Goal: Navigation & Orientation: Find specific page/section

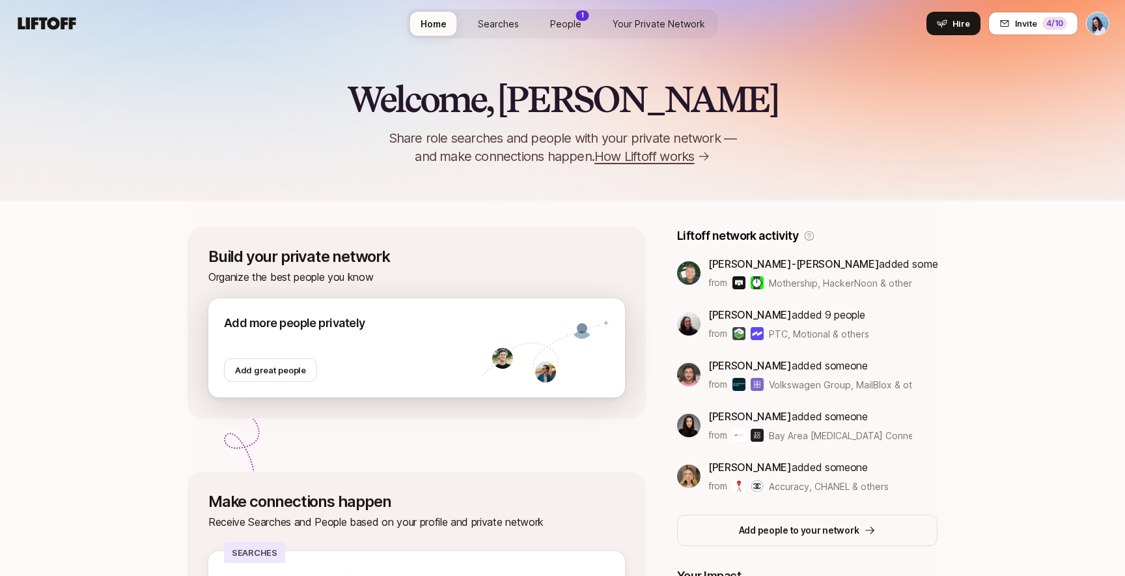
click at [593, 328] on img at bounding box center [582, 328] width 21 height 21
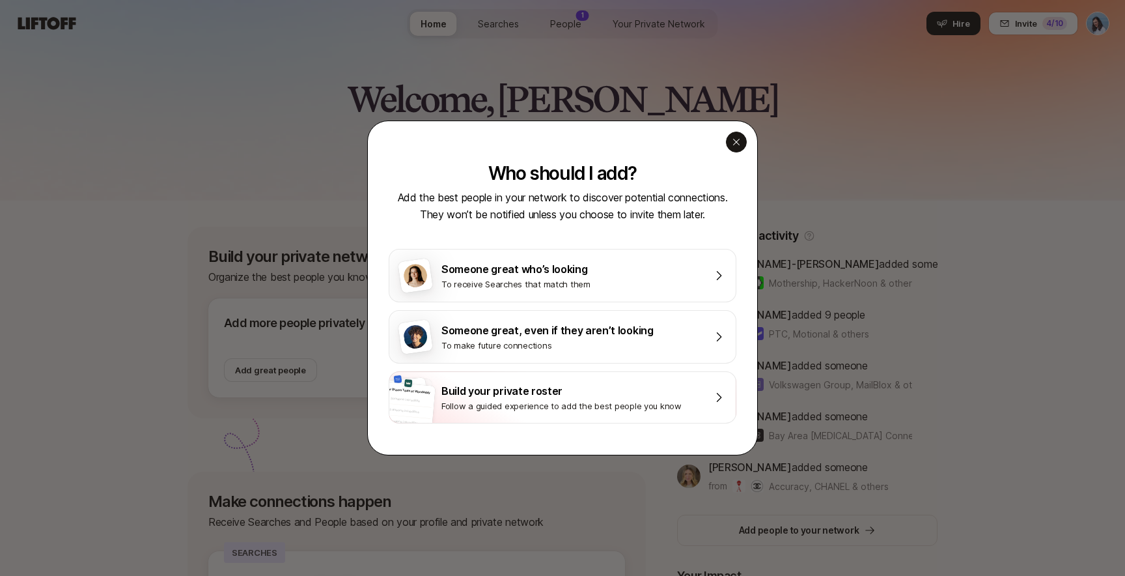
click at [742, 143] on div "button" at bounding box center [736, 142] width 21 height 21
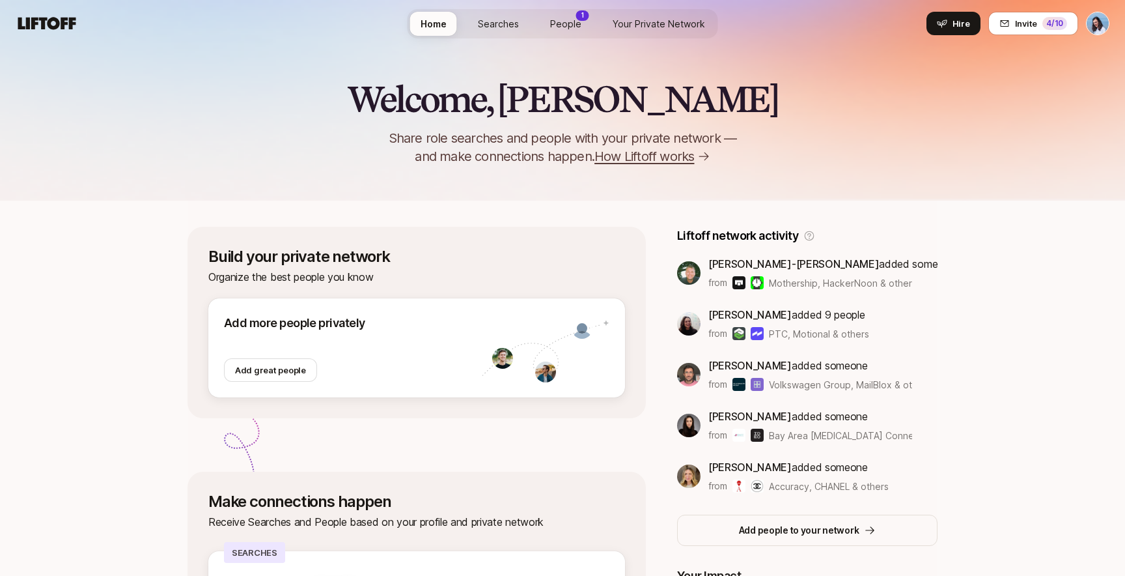
click at [561, 19] on span "People" at bounding box center [565, 23] width 31 height 11
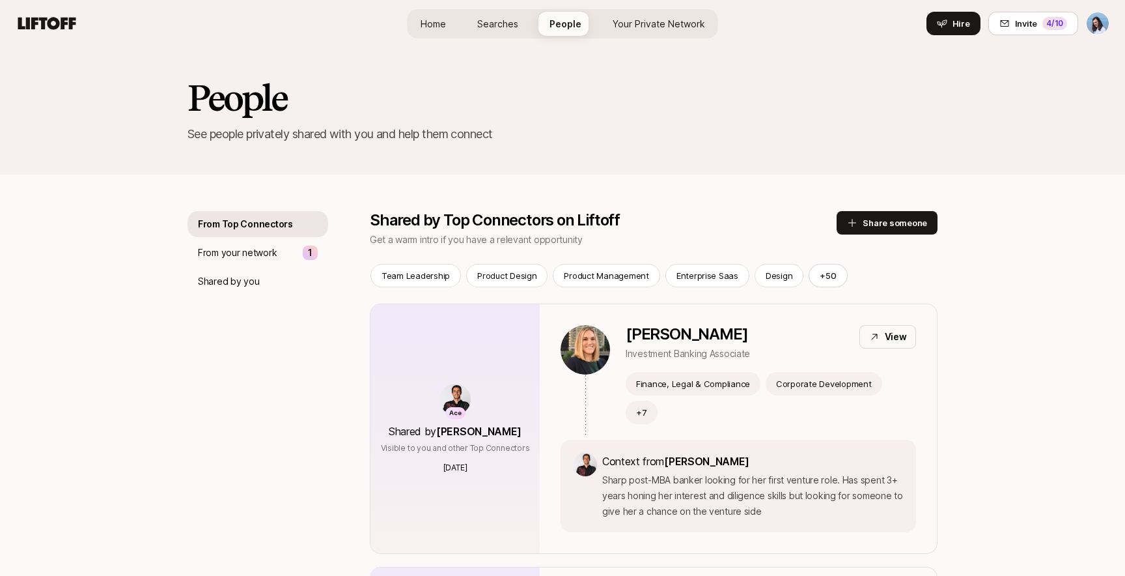
click at [672, 24] on span "Your Private Network" at bounding box center [659, 23] width 92 height 11
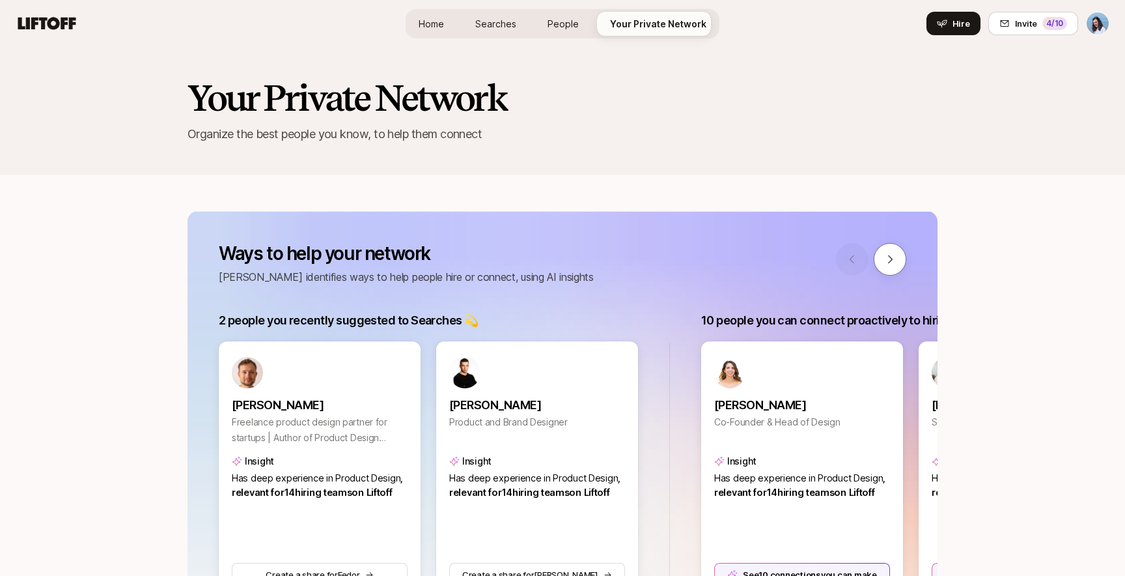
click at [447, 23] on link "Home" at bounding box center [431, 24] width 46 height 24
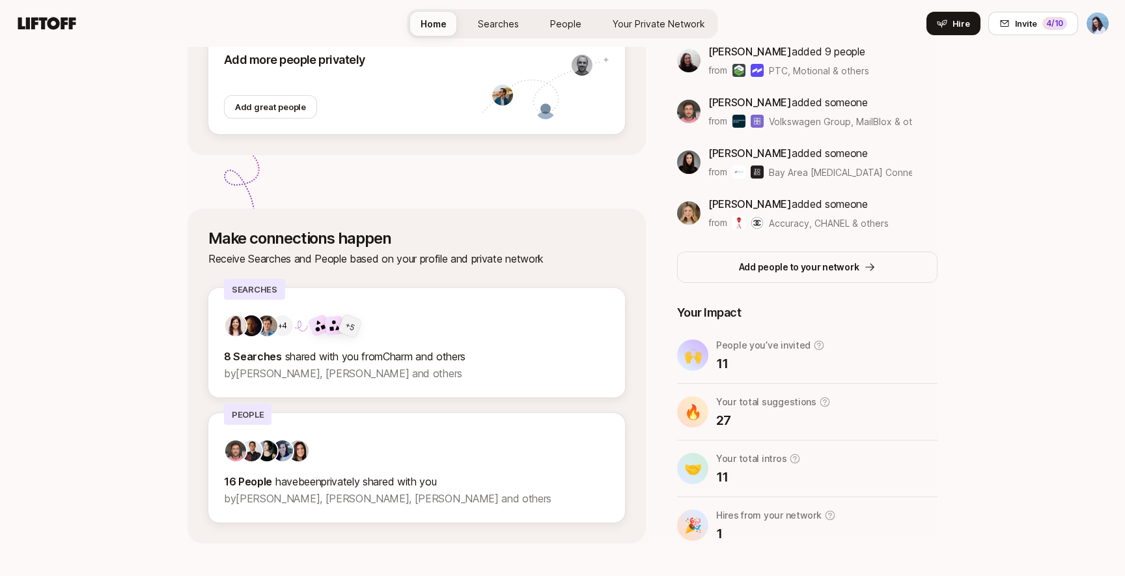
scroll to position [283, 0]
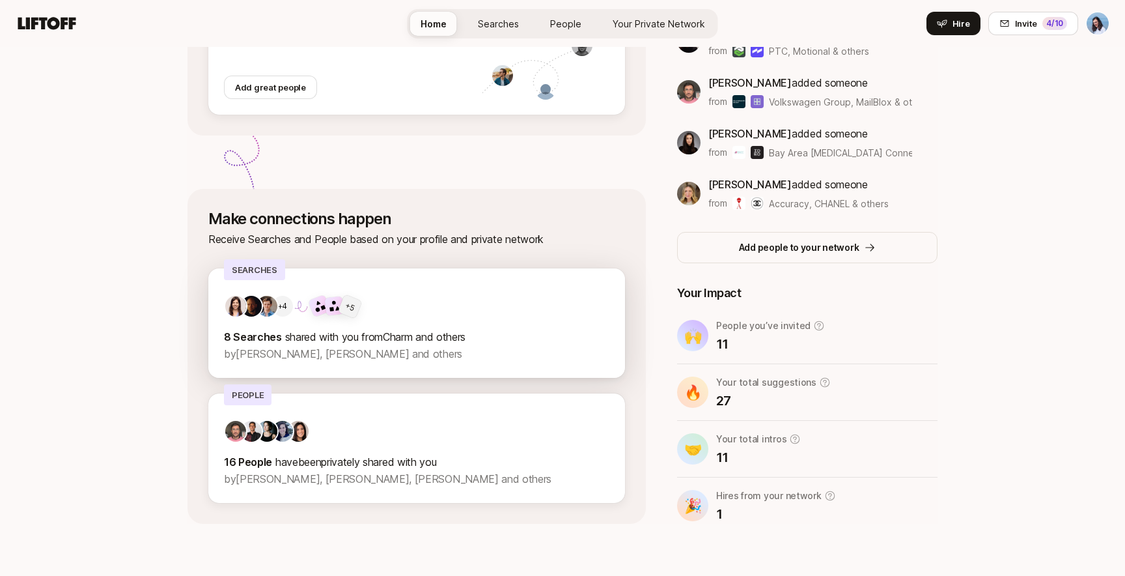
click at [386, 270] on div "+4 + 5 8 Searches shared with you from Charm and others by [PERSON_NAME], [PERS…" at bounding box center [416, 322] width 417 height 109
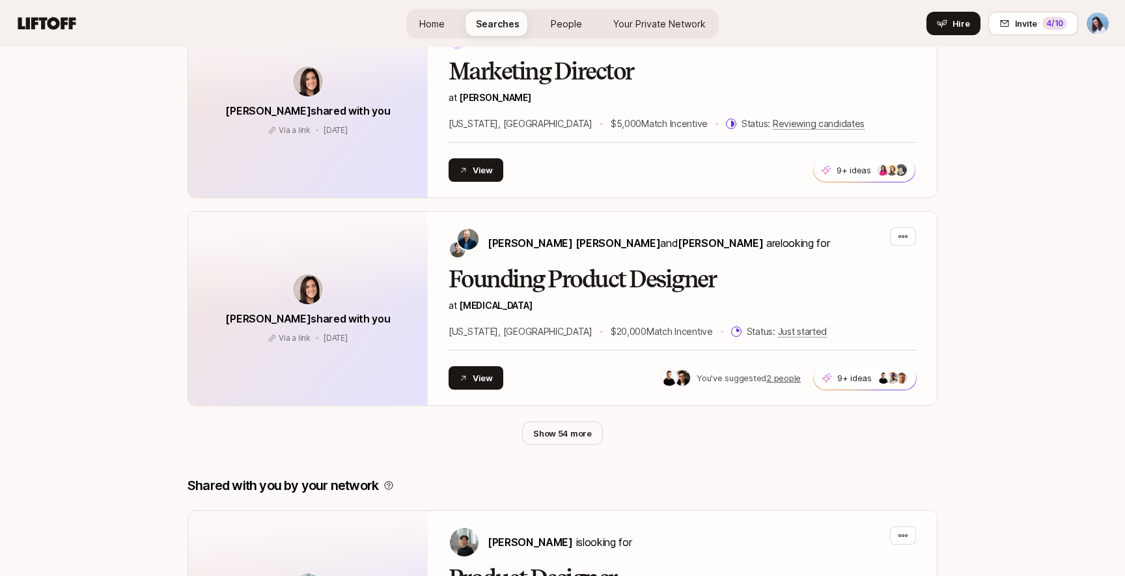
scroll to position [758, 0]
